Goal: Task Accomplishment & Management: Manage account settings

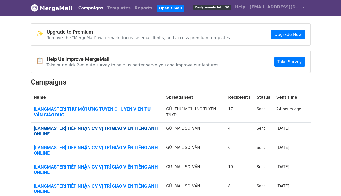
click at [148, 128] on link "[LANGMASTER] TIẾP NHẬN CV VỊ TRÍ GIÁO VIÊN TIẾNG ANH ONLINE" at bounding box center [97, 131] width 127 height 11
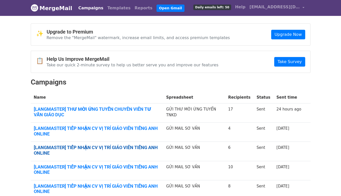
click at [133, 147] on link "[LANGMASTER] TIẾP NHẬN CV VỊ TRÍ GIÁO VIÊN TIẾNG ANH ONLINE" at bounding box center [97, 150] width 127 height 11
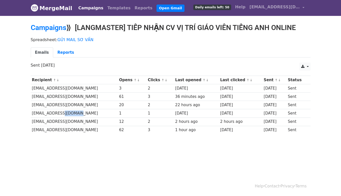
drag, startPoint x: 61, startPoint y: 113, endPoint x: 131, endPoint y: 113, distance: 70.4
click at [103, 115] on td "tpun1552003@gmail.com" at bounding box center [74, 113] width 87 height 8
click at [152, 112] on div "1" at bounding box center [160, 114] width 25 height 6
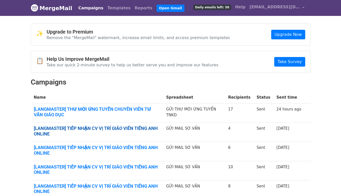
click at [140, 128] on link "[LANGMASTER] TIẾP NHẬN CV VỊ TRÍ GIÁO VIÊN TIẾNG ANH ONLINE" at bounding box center [97, 131] width 127 height 11
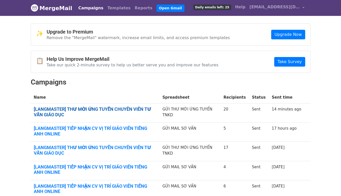
click at [125, 108] on link "[LANGMASTER] THƯ MỜI ỨNG TUYỂN CHUYÊN VIÊN TƯ VẤN GIÁO DỤC" at bounding box center [95, 112] width 123 height 11
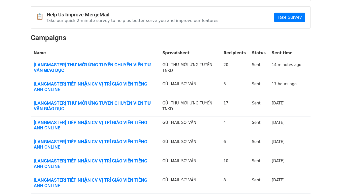
scroll to position [50, 0]
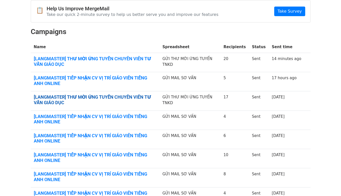
click at [114, 98] on link "[LANGMASTER] THƯ MỜI ỨNG TUYỂN CHUYÊN VIÊN TƯ VẤN GIÁO DỤC" at bounding box center [95, 99] width 123 height 11
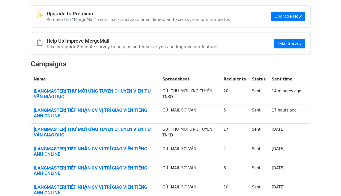
scroll to position [0, 0]
